Goal: Task Accomplishment & Management: Use online tool/utility

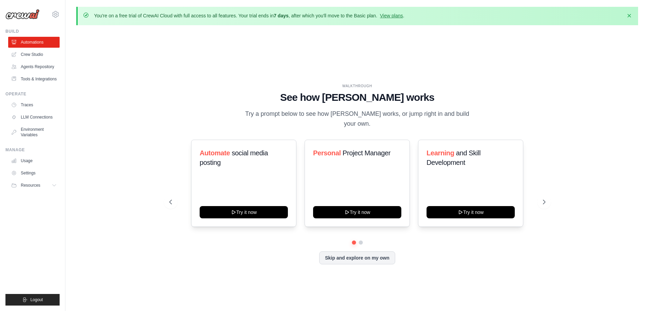
click at [401, 17] on link "View plans" at bounding box center [391, 15] width 23 height 5
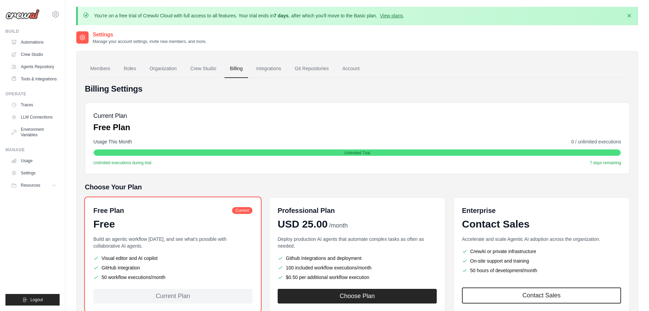
click at [31, 105] on link "Traces" at bounding box center [33, 104] width 51 height 11
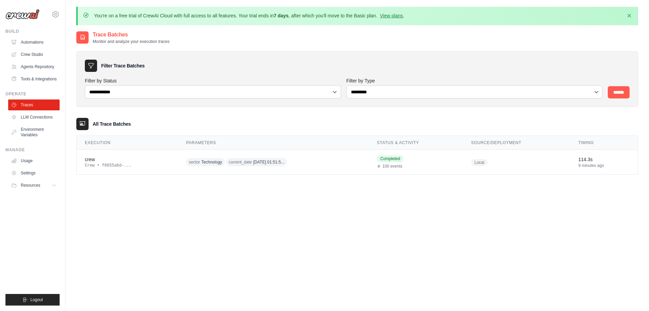
click at [212, 165] on span "sector Technology" at bounding box center [205, 162] width 38 height 8
